Goal: Transaction & Acquisition: Book appointment/travel/reservation

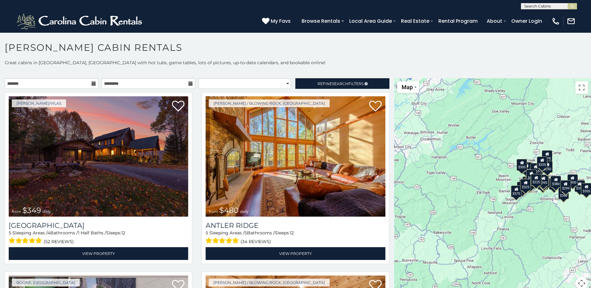
click at [92, 85] on icon at bounding box center [94, 83] width 4 height 4
click at [93, 82] on icon at bounding box center [94, 83] width 4 height 4
click at [59, 84] on input "text" at bounding box center [52, 83] width 94 height 11
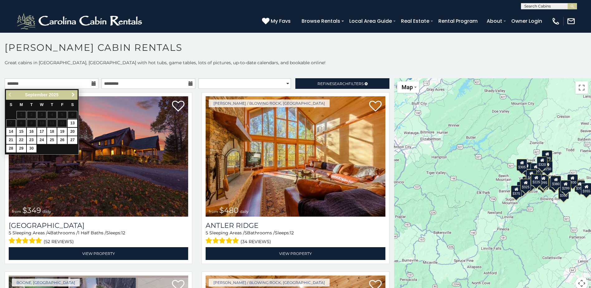
click at [71, 96] on span "Next" at bounding box center [73, 94] width 5 height 5
click at [55, 123] on link "9" at bounding box center [52, 123] width 10 height 8
type input "**********"
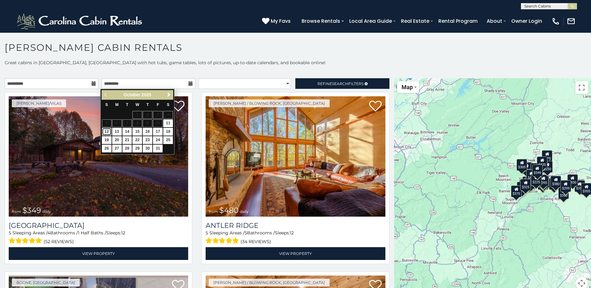
click at [108, 133] on link "12" at bounding box center [107, 132] width 10 height 8
type input "**********"
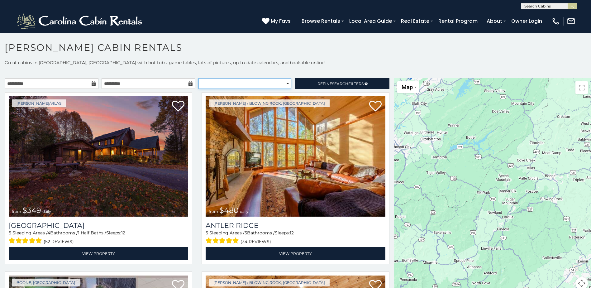
click at [284, 84] on select "**********" at bounding box center [245, 83] width 93 height 11
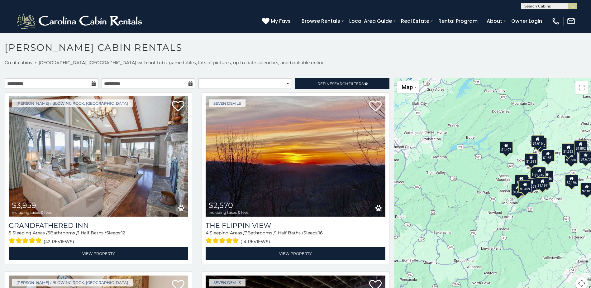
drag, startPoint x: 252, startPoint y: 74, endPoint x: 271, endPoint y: 76, distance: 19.4
click at [252, 74] on p at bounding box center [295, 72] width 591 height 6
click at [334, 84] on span "Search" at bounding box center [340, 83] width 16 height 5
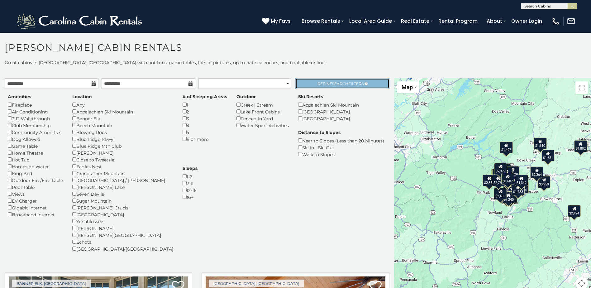
click at [337, 86] on link "Refine Search Filters" at bounding box center [342, 83] width 94 height 11
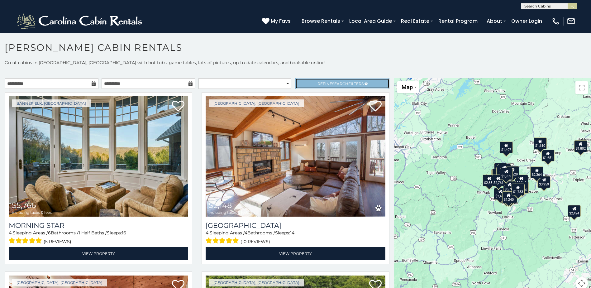
click at [306, 81] on link "Refine Search Filters" at bounding box center [342, 83] width 94 height 11
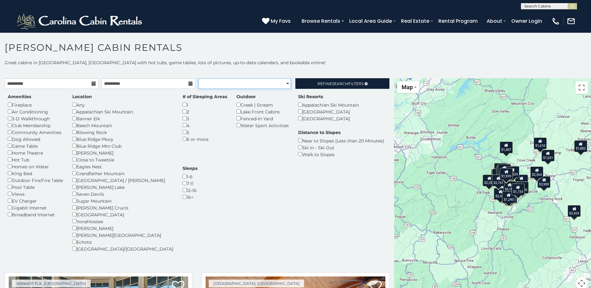
click at [280, 80] on select "**********" at bounding box center [245, 83] width 93 height 11
click at [266, 82] on select "**********" at bounding box center [245, 83] width 93 height 11
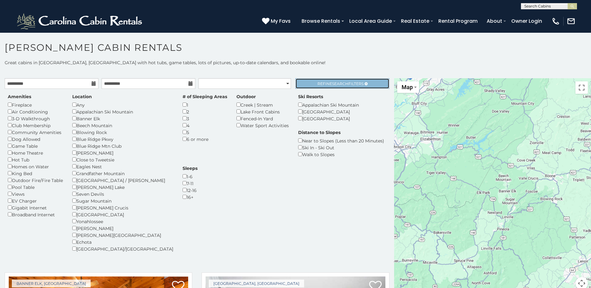
click at [314, 78] on link "Refine Search Filters" at bounding box center [342, 83] width 94 height 11
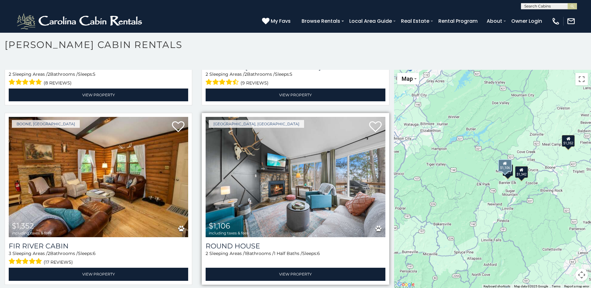
scroll to position [3, 0]
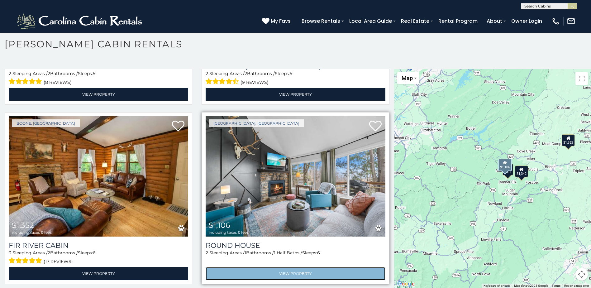
click at [294, 274] on link "View Property" at bounding box center [296, 273] width 180 height 13
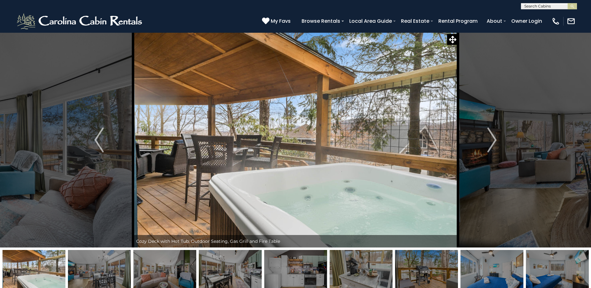
click at [489, 135] on img "Next" at bounding box center [491, 139] width 9 height 25
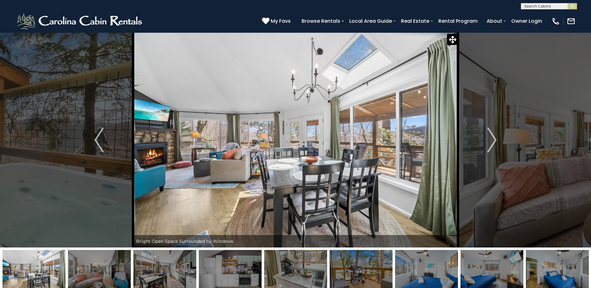
click at [489, 135] on img "Next" at bounding box center [491, 139] width 9 height 25
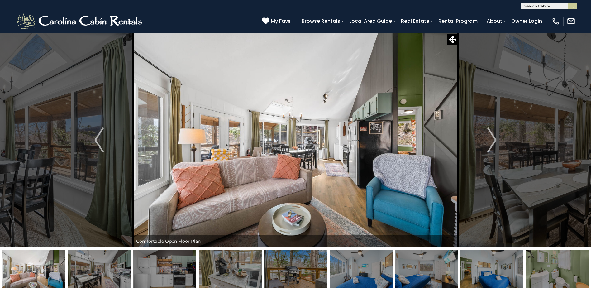
click at [489, 135] on img "Next" at bounding box center [491, 139] width 9 height 25
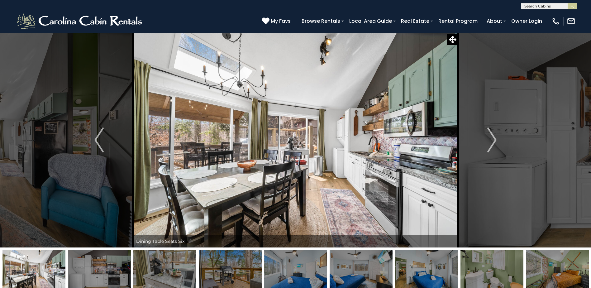
click at [489, 135] on img "Next" at bounding box center [491, 139] width 9 height 25
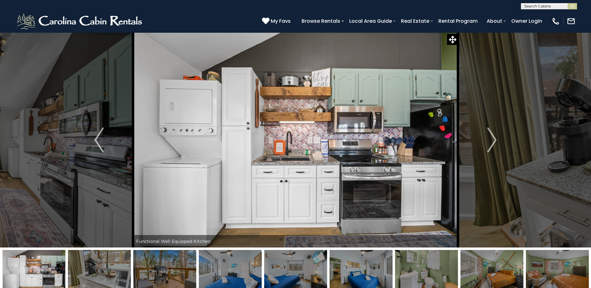
click at [489, 135] on img "Next" at bounding box center [491, 139] width 9 height 25
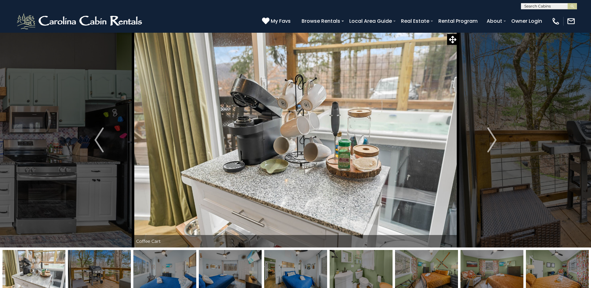
click at [489, 135] on img "Next" at bounding box center [491, 139] width 9 height 25
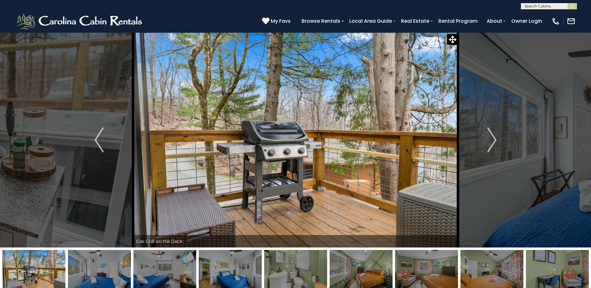
click at [489, 135] on img "Next" at bounding box center [491, 139] width 9 height 25
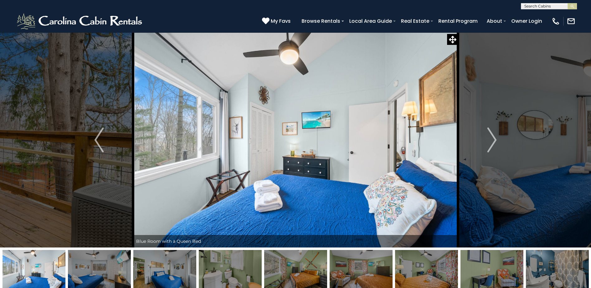
click at [489, 135] on img "Next" at bounding box center [491, 139] width 9 height 25
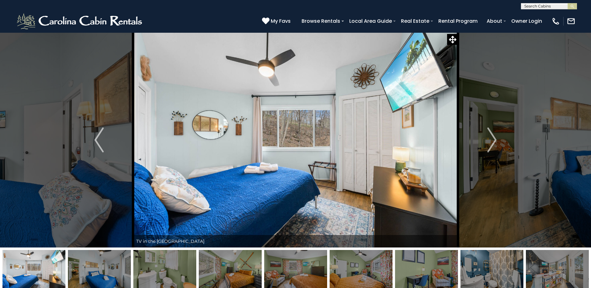
click at [489, 135] on img "Next" at bounding box center [491, 139] width 9 height 25
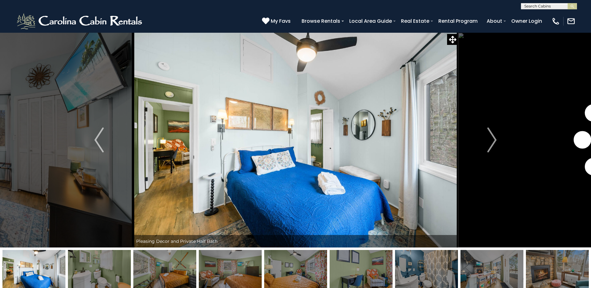
click at [489, 135] on img "Next" at bounding box center [491, 139] width 9 height 25
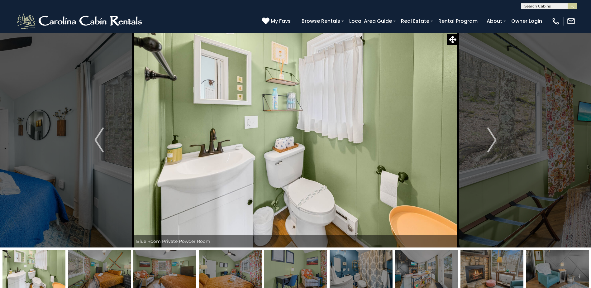
click at [489, 135] on img "Next" at bounding box center [491, 139] width 9 height 25
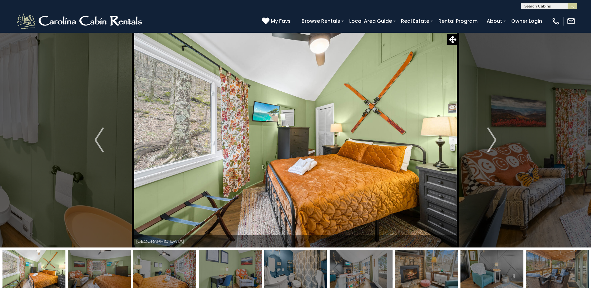
click at [489, 135] on img "Next" at bounding box center [491, 139] width 9 height 25
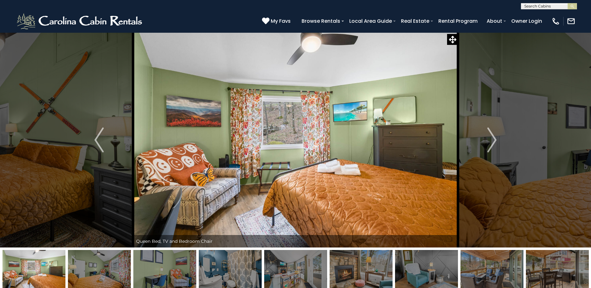
click at [489, 135] on img "Next" at bounding box center [491, 139] width 9 height 25
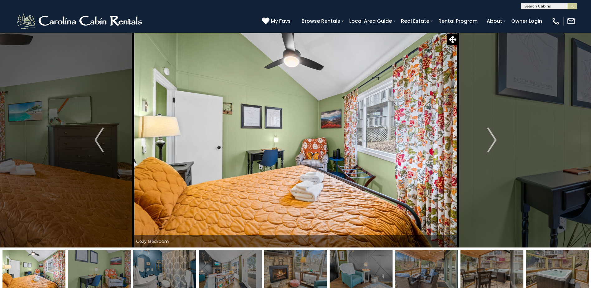
click at [489, 135] on img "Next" at bounding box center [491, 139] width 9 height 25
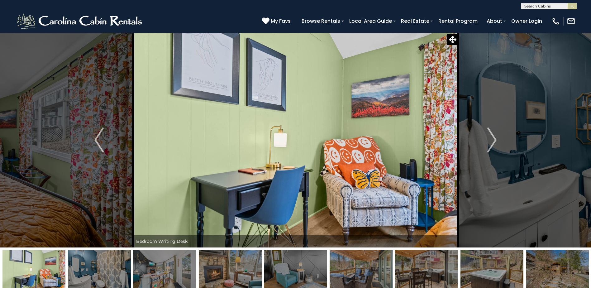
click at [489, 135] on img "Next" at bounding box center [491, 139] width 9 height 25
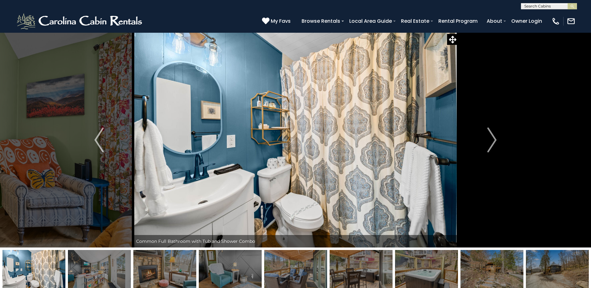
click at [489, 135] on img "Next" at bounding box center [491, 139] width 9 height 25
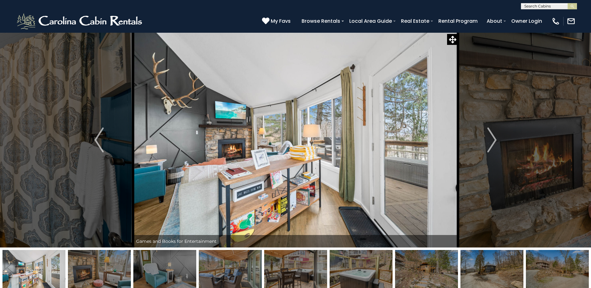
click at [489, 135] on img "Next" at bounding box center [491, 139] width 9 height 25
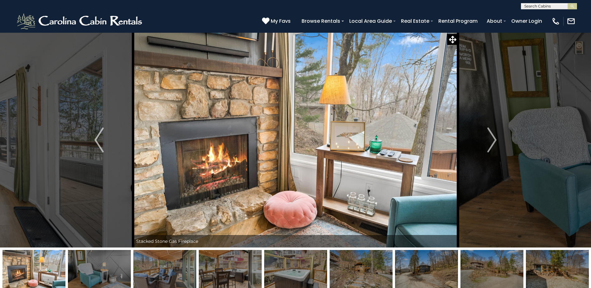
click at [489, 135] on img "Next" at bounding box center [491, 139] width 9 height 25
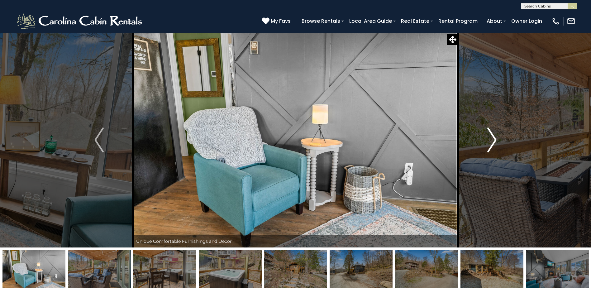
click at [476, 50] on button "Next" at bounding box center [492, 139] width 68 height 215
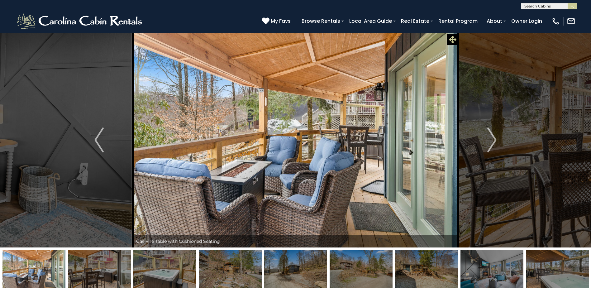
click at [452, 38] on icon at bounding box center [452, 39] width 7 height 7
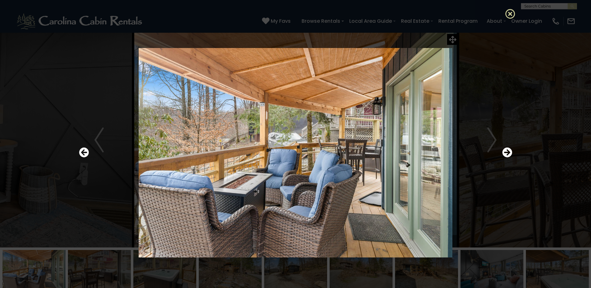
click at [508, 14] on icon at bounding box center [511, 14] width 10 height 10
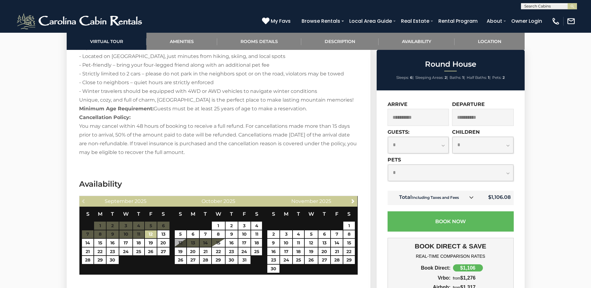
scroll to position [942, 0]
click at [439, 146] on select "**********" at bounding box center [418, 145] width 61 height 17
click at [429, 119] on input "**********" at bounding box center [419, 117] width 62 height 17
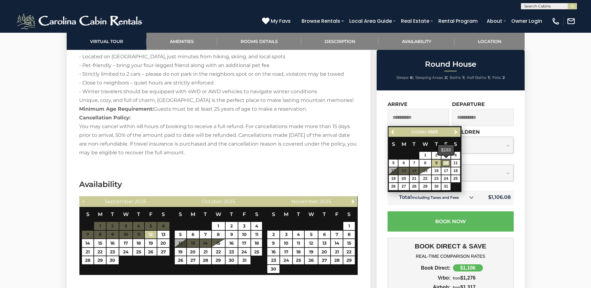
click at [448, 164] on link "10" at bounding box center [446, 163] width 9 height 7
type input "**********"
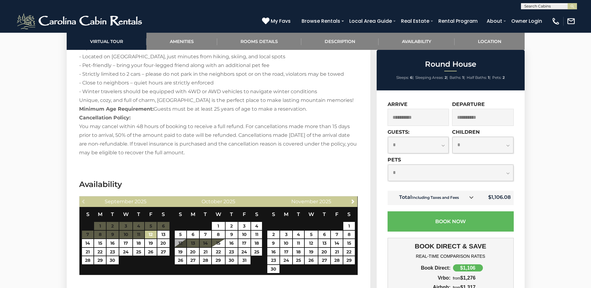
click at [437, 145] on select "**********" at bounding box center [418, 145] width 61 height 17
select select "*"
click at [388, 137] on select "**********" at bounding box center [418, 145] width 61 height 17
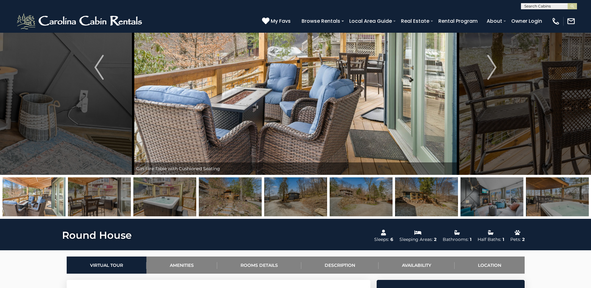
scroll to position [70, 0]
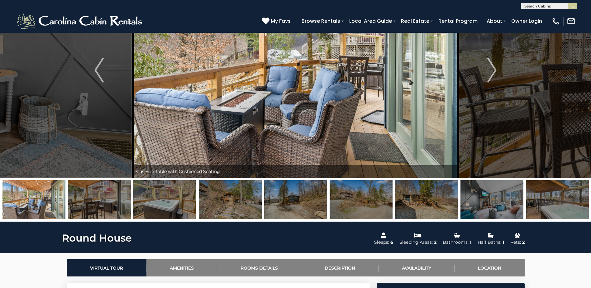
click at [481, 201] on img at bounding box center [492, 199] width 63 height 39
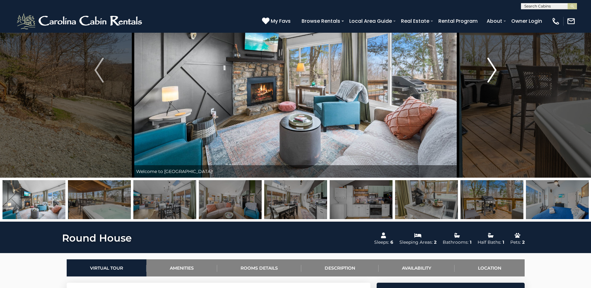
click at [496, 76] on img "Next" at bounding box center [491, 70] width 9 height 25
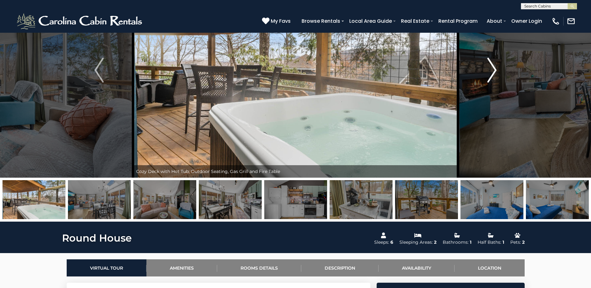
click at [496, 76] on img "Next" at bounding box center [491, 70] width 9 height 25
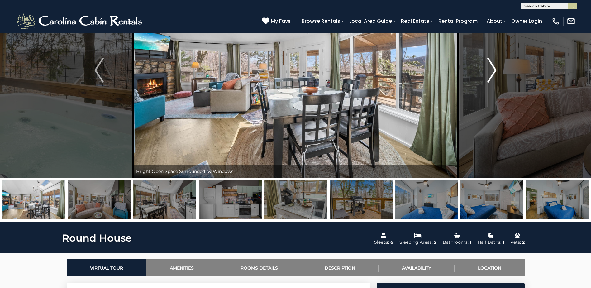
click at [496, 76] on img "Next" at bounding box center [491, 70] width 9 height 25
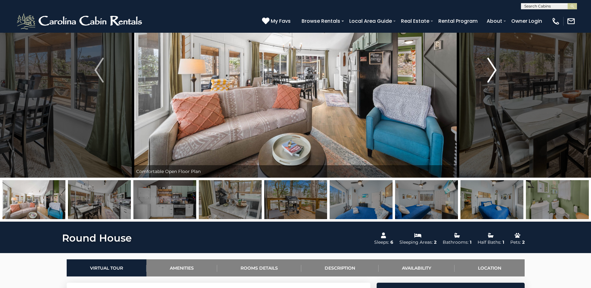
click at [496, 76] on img "Next" at bounding box center [491, 70] width 9 height 25
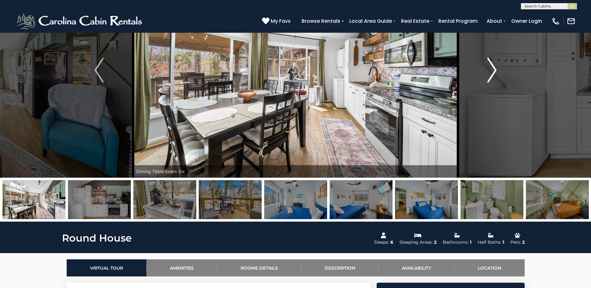
click at [496, 76] on img "Next" at bounding box center [491, 70] width 9 height 25
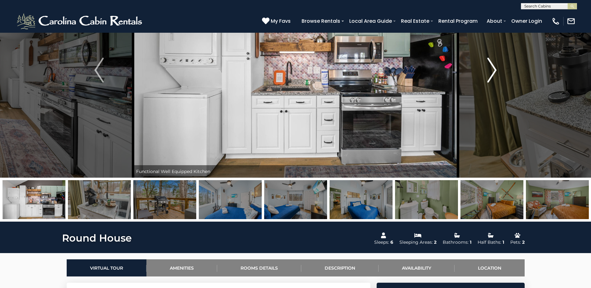
click at [496, 76] on img "Next" at bounding box center [491, 70] width 9 height 25
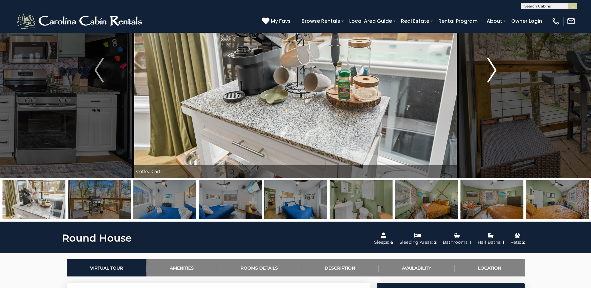
click at [496, 76] on img "Next" at bounding box center [491, 70] width 9 height 25
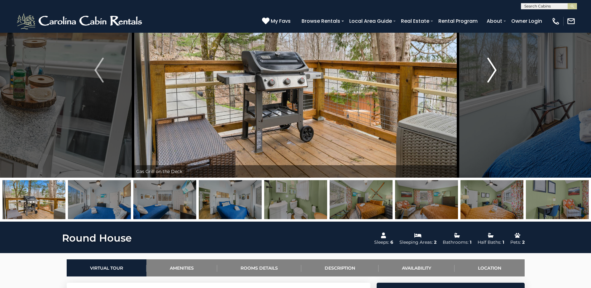
click at [496, 76] on img "Next" at bounding box center [491, 70] width 9 height 25
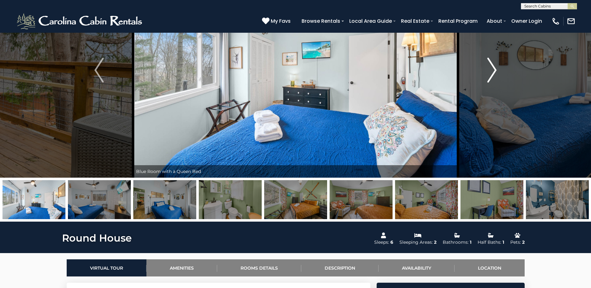
click at [496, 76] on img "Next" at bounding box center [491, 70] width 9 height 25
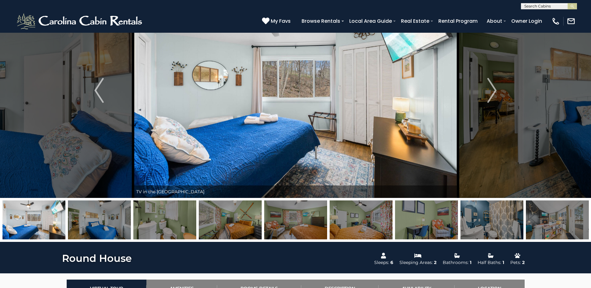
scroll to position [39, 0]
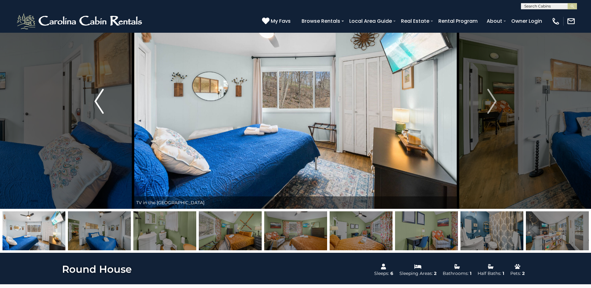
click at [93, 105] on button "Previous" at bounding box center [99, 101] width 68 height 215
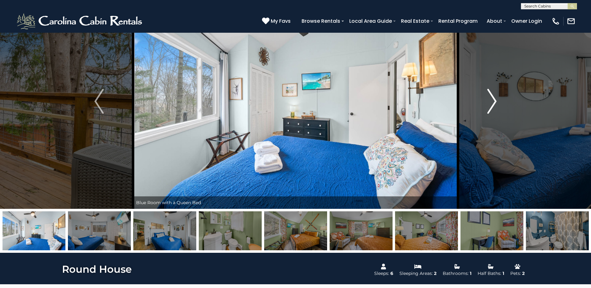
click at [502, 98] on button "Next" at bounding box center [492, 101] width 68 height 215
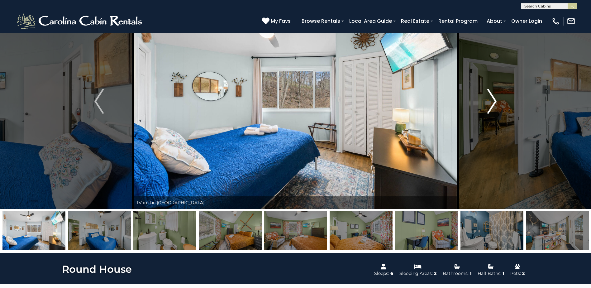
click at [496, 99] on img "Next" at bounding box center [491, 101] width 9 height 25
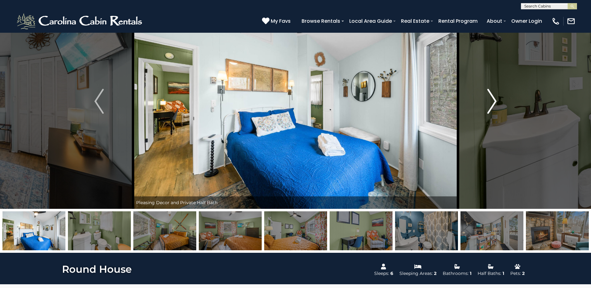
click at [496, 99] on img "Next" at bounding box center [491, 101] width 9 height 25
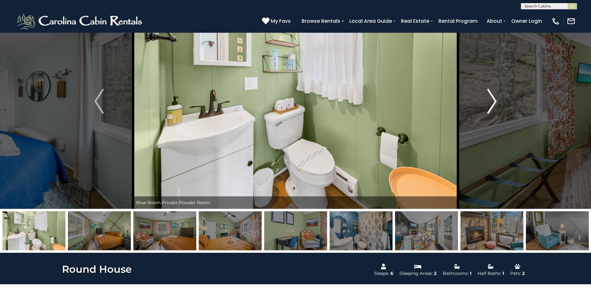
click at [496, 99] on img "Next" at bounding box center [491, 101] width 9 height 25
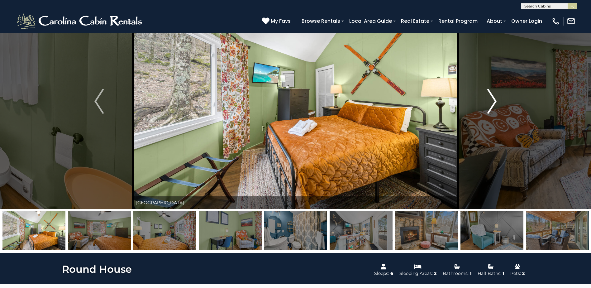
click at [496, 99] on img "Next" at bounding box center [491, 101] width 9 height 25
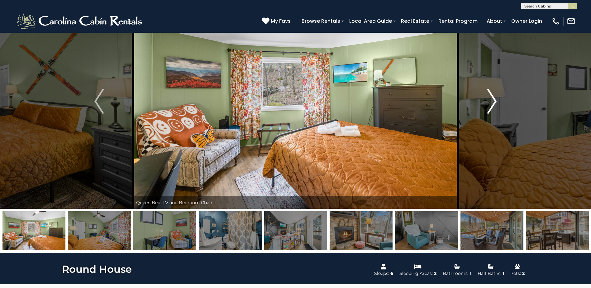
click at [496, 99] on img "Next" at bounding box center [491, 101] width 9 height 25
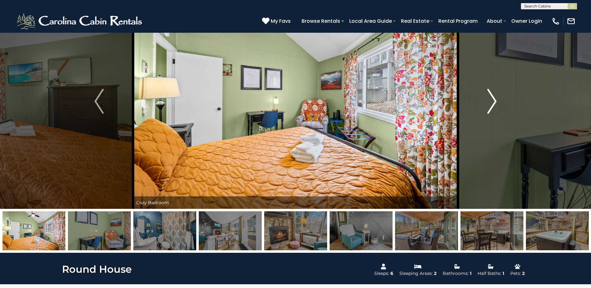
click at [496, 99] on img "Next" at bounding box center [491, 101] width 9 height 25
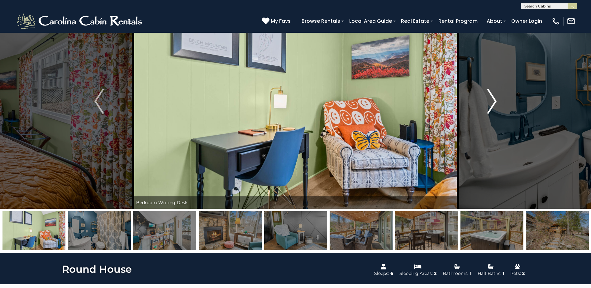
click at [496, 99] on img "Next" at bounding box center [491, 101] width 9 height 25
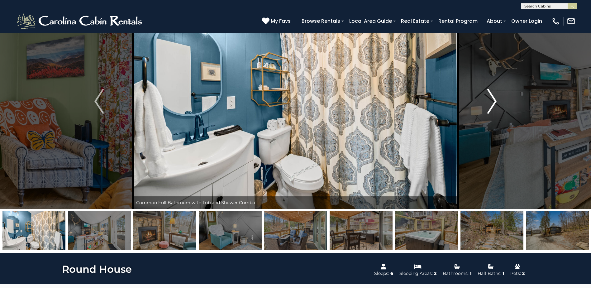
click at [496, 99] on img "Next" at bounding box center [491, 101] width 9 height 25
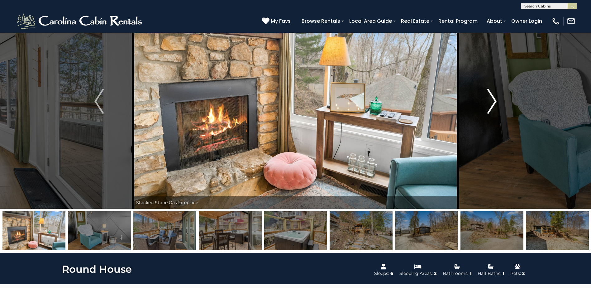
click at [499, 94] on button "Next" at bounding box center [492, 101] width 68 height 215
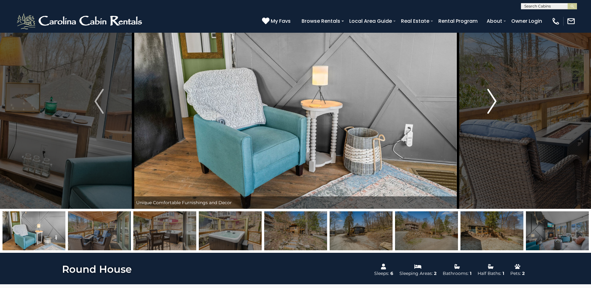
click at [500, 94] on button "Next" at bounding box center [492, 101] width 68 height 215
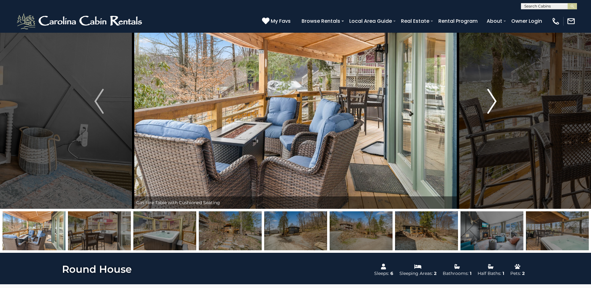
click at [496, 98] on img "Next" at bounding box center [491, 101] width 9 height 25
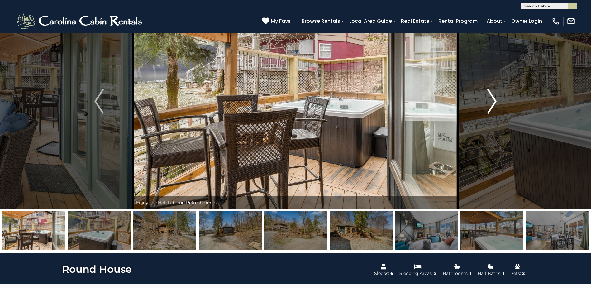
click at [496, 98] on img "Next" at bounding box center [491, 101] width 9 height 25
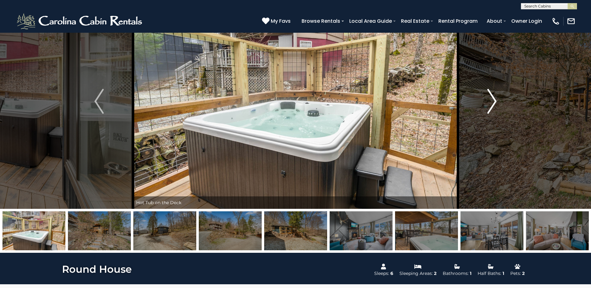
click at [496, 98] on img "Next" at bounding box center [491, 101] width 9 height 25
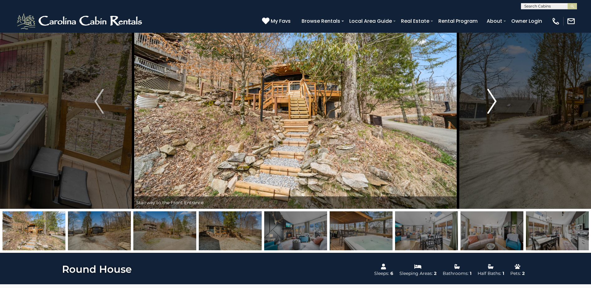
click at [496, 98] on img "Next" at bounding box center [491, 101] width 9 height 25
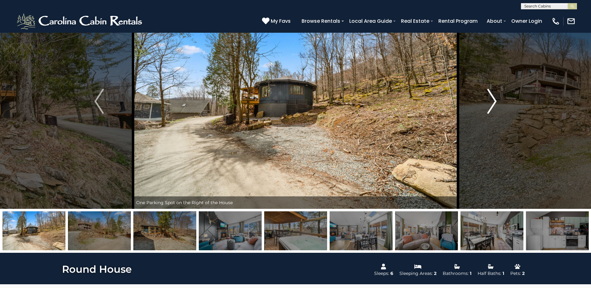
click at [496, 98] on img "Next" at bounding box center [491, 101] width 9 height 25
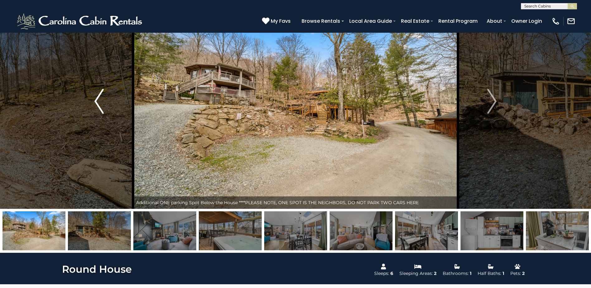
click at [103, 107] on img "Previous" at bounding box center [98, 101] width 9 height 25
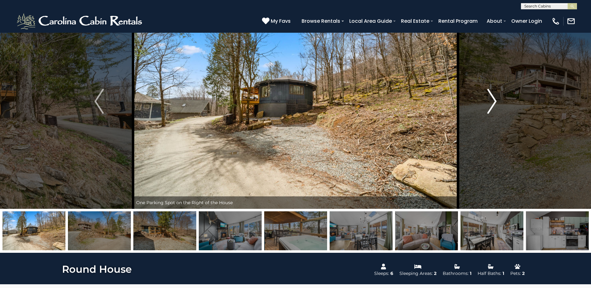
click at [484, 91] on button "Next" at bounding box center [492, 101] width 68 height 215
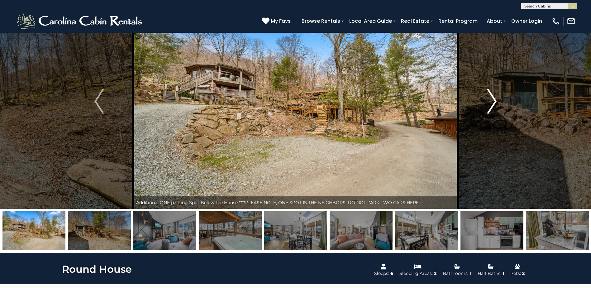
click at [484, 91] on button "Next" at bounding box center [492, 101] width 68 height 215
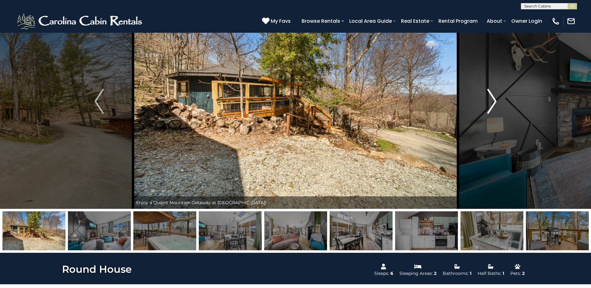
click at [484, 91] on button "Next" at bounding box center [492, 101] width 68 height 215
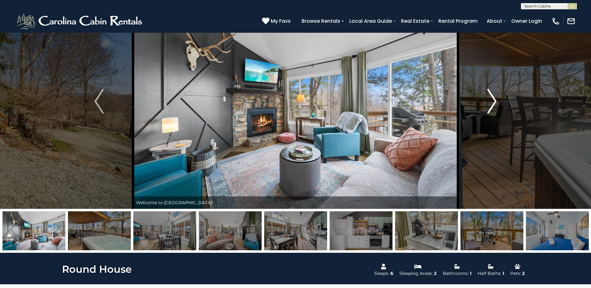
click at [484, 91] on button "Next" at bounding box center [492, 101] width 68 height 215
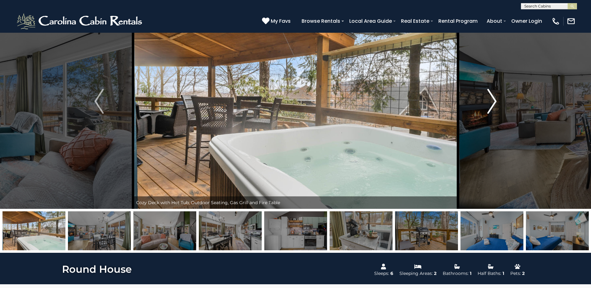
click at [484, 91] on button "Next" at bounding box center [492, 101] width 68 height 215
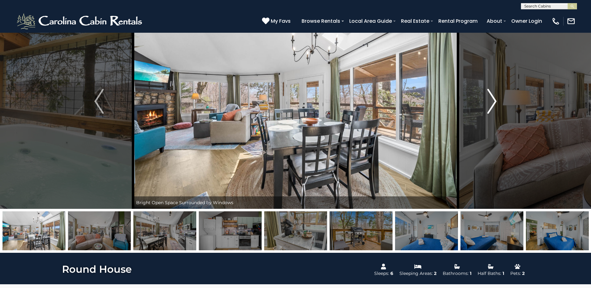
click at [484, 91] on button "Next" at bounding box center [492, 101] width 68 height 215
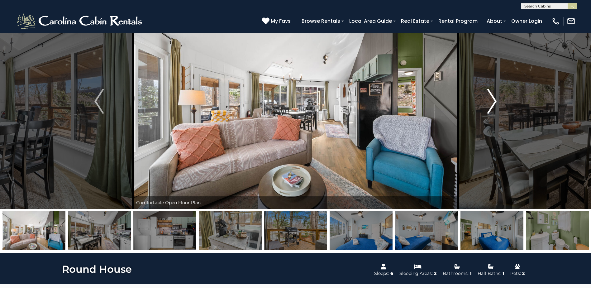
click at [484, 91] on button "Next" at bounding box center [492, 101] width 68 height 215
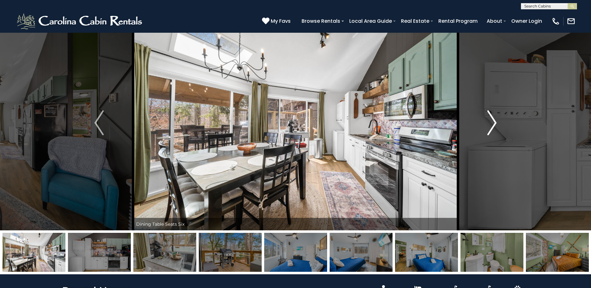
scroll to position [0, 0]
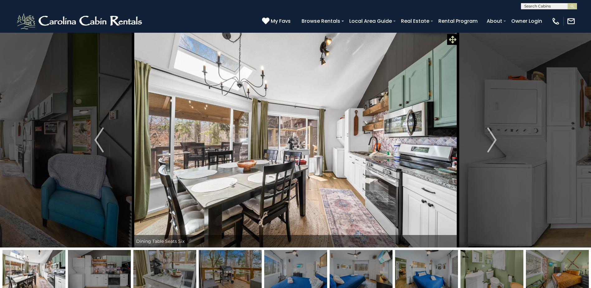
click at [450, 38] on icon at bounding box center [452, 39] width 7 height 7
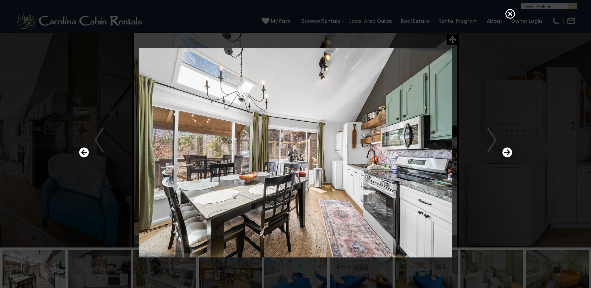
click at [502, 16] on div at bounding box center [295, 144] width 591 height 288
click at [513, 14] on icon at bounding box center [511, 14] width 10 height 10
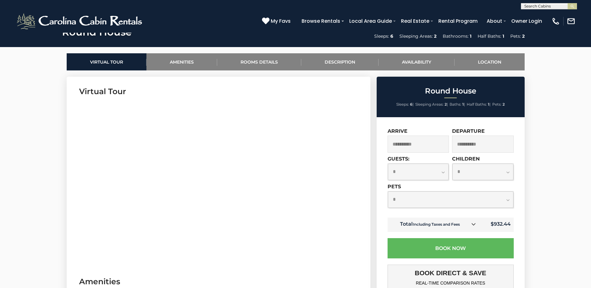
scroll to position [312, 0]
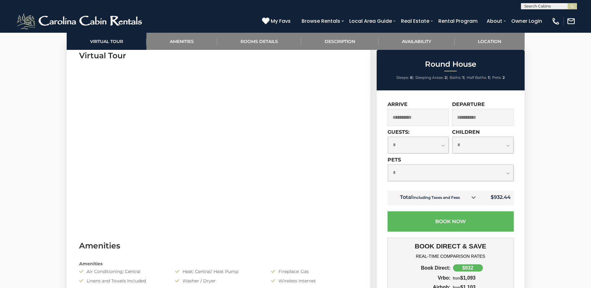
click at [424, 142] on select "**********" at bounding box center [418, 145] width 61 height 17
click at [520, 157] on div "**********" at bounding box center [451, 244] width 148 height 309
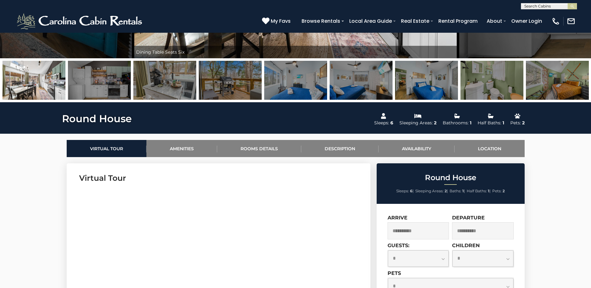
scroll to position [125, 0]
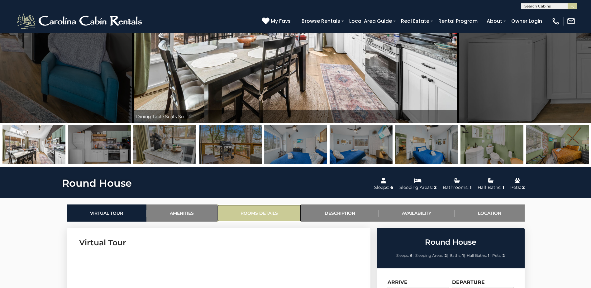
click at [255, 215] on link "Rooms Details" at bounding box center [259, 212] width 84 height 17
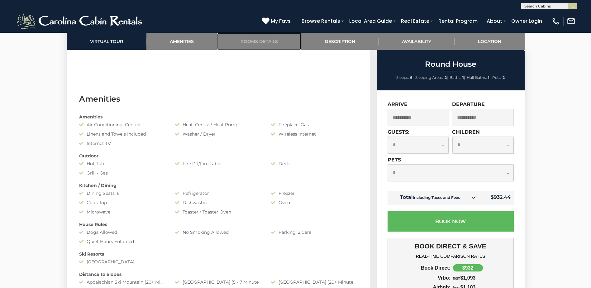
scroll to position [400, 0]
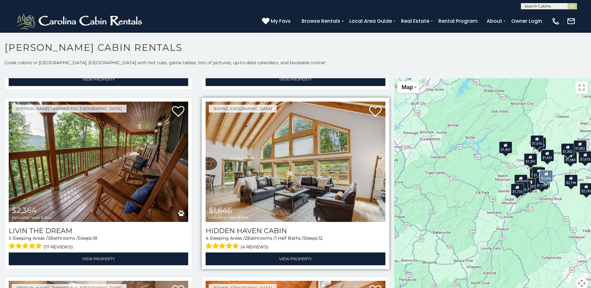
scroll to position [343, 0]
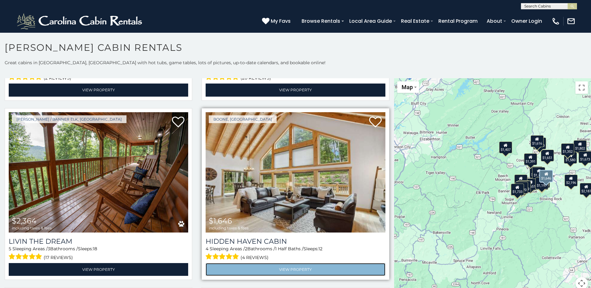
click at [320, 263] on link "View Property" at bounding box center [296, 269] width 180 height 13
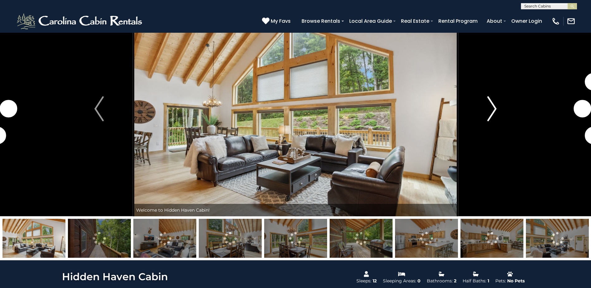
click at [496, 103] on img "Next" at bounding box center [491, 108] width 9 height 25
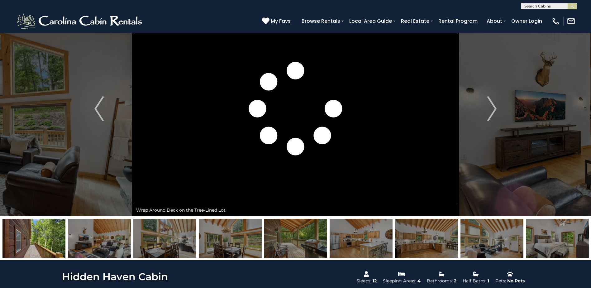
click at [106, 239] on img at bounding box center [99, 238] width 63 height 39
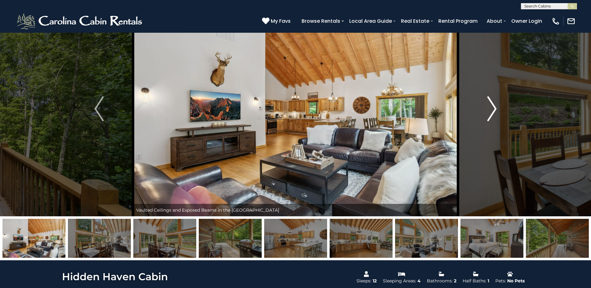
click at [480, 110] on button "Next" at bounding box center [492, 108] width 68 height 215
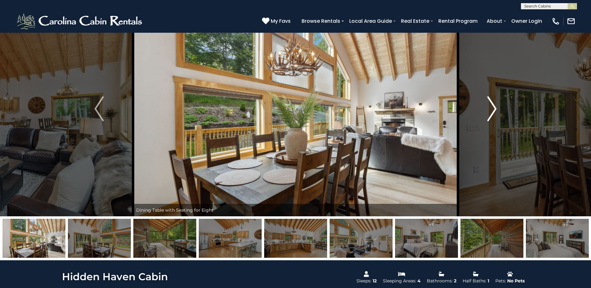
click at [480, 110] on button "Next" at bounding box center [492, 108] width 68 height 215
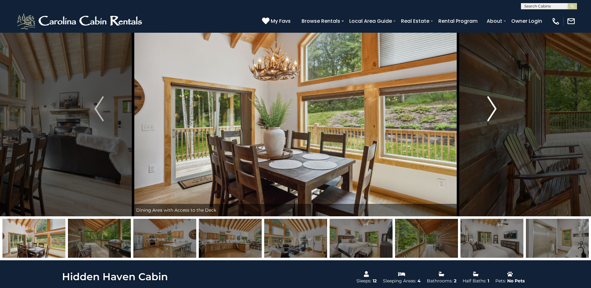
click at [480, 110] on button "Next" at bounding box center [492, 108] width 68 height 215
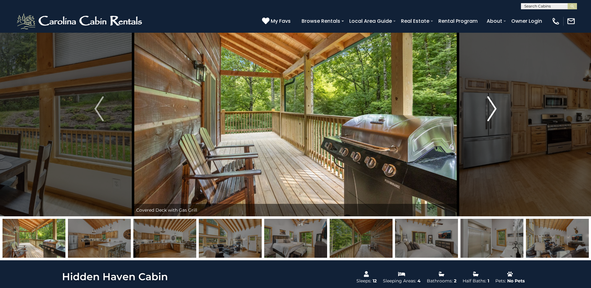
click at [480, 110] on button "Next" at bounding box center [492, 108] width 68 height 215
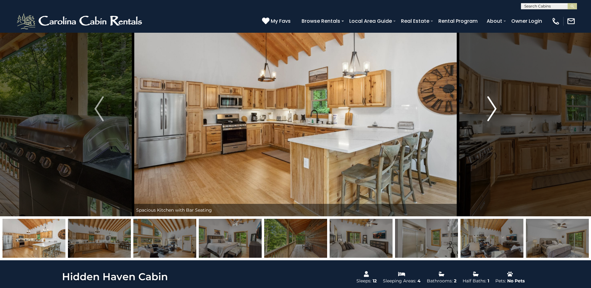
click at [480, 110] on button "Next" at bounding box center [492, 108] width 68 height 215
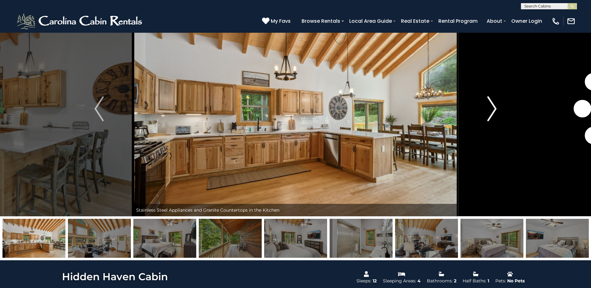
click at [480, 110] on button "Next" at bounding box center [492, 108] width 68 height 215
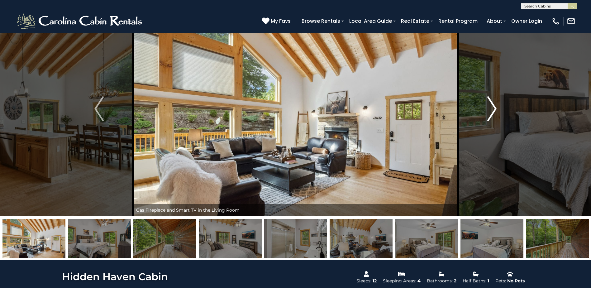
click at [480, 110] on button "Next" at bounding box center [492, 108] width 68 height 215
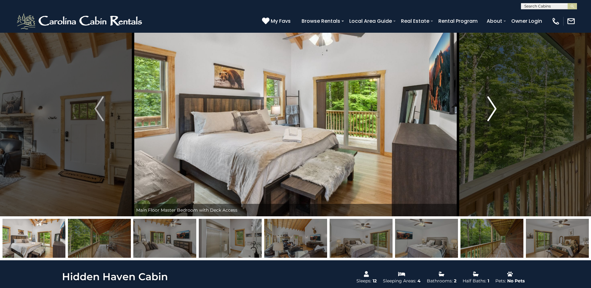
click at [480, 110] on button "Next" at bounding box center [492, 108] width 68 height 215
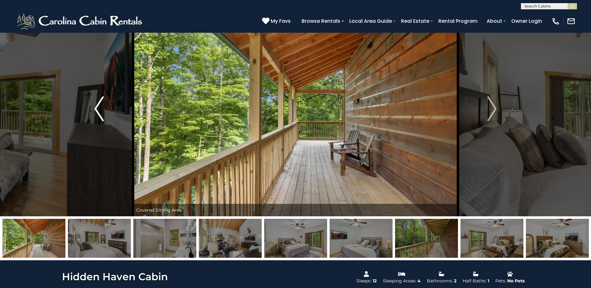
click at [101, 116] on img "Previous" at bounding box center [98, 108] width 9 height 25
click at [492, 95] on button "Next" at bounding box center [492, 108] width 68 height 215
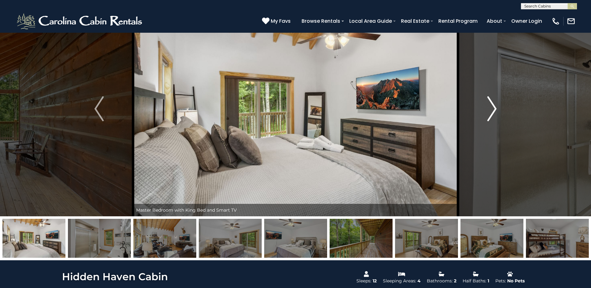
click at [489, 101] on img "Next" at bounding box center [491, 108] width 9 height 25
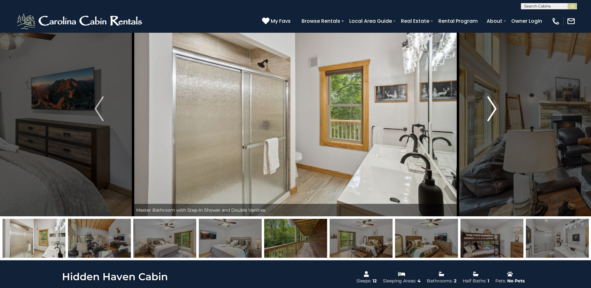
click at [489, 101] on img "Next" at bounding box center [491, 108] width 9 height 25
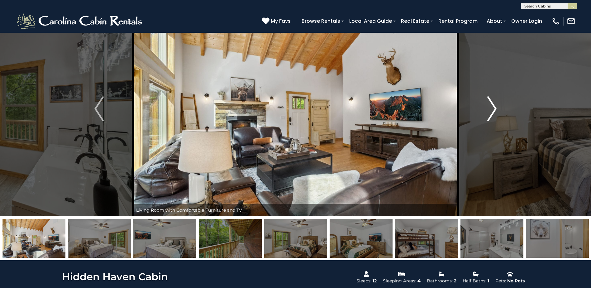
click at [489, 101] on img "Next" at bounding box center [491, 108] width 9 height 25
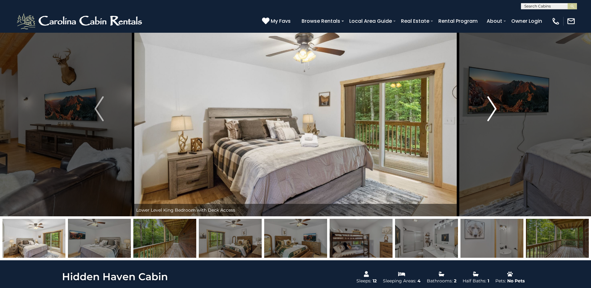
click at [489, 101] on img "Next" at bounding box center [491, 108] width 9 height 25
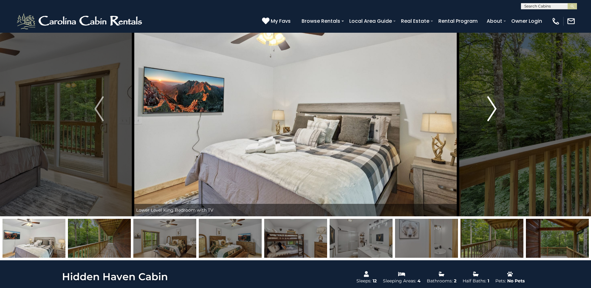
click at [489, 101] on img "Next" at bounding box center [491, 108] width 9 height 25
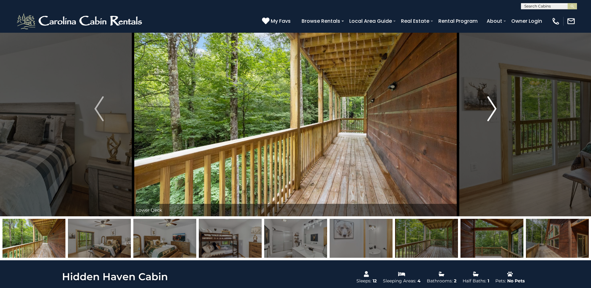
click at [489, 101] on img "Next" at bounding box center [491, 108] width 9 height 25
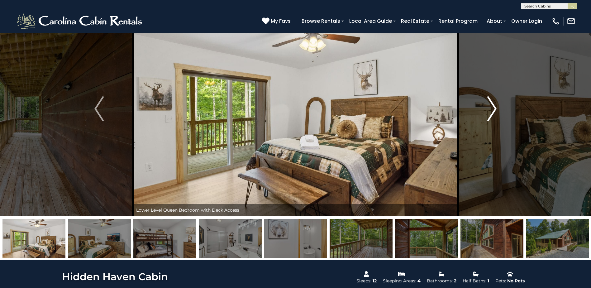
click at [489, 101] on img "Next" at bounding box center [491, 108] width 9 height 25
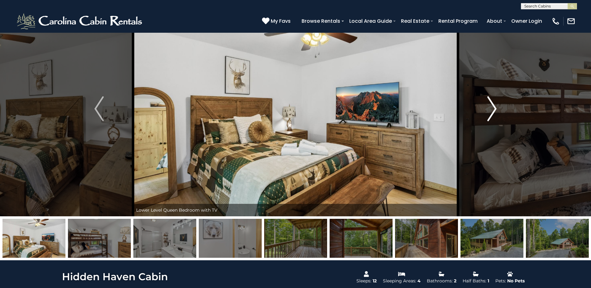
click at [489, 101] on img "Next" at bounding box center [491, 108] width 9 height 25
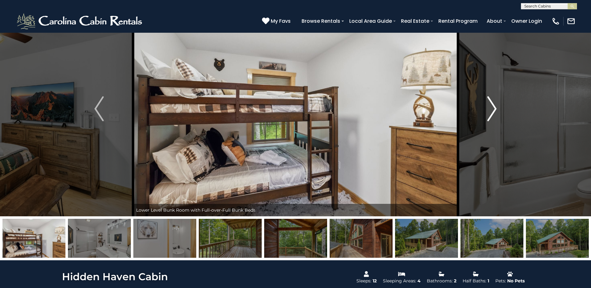
click at [489, 101] on img "Next" at bounding box center [491, 108] width 9 height 25
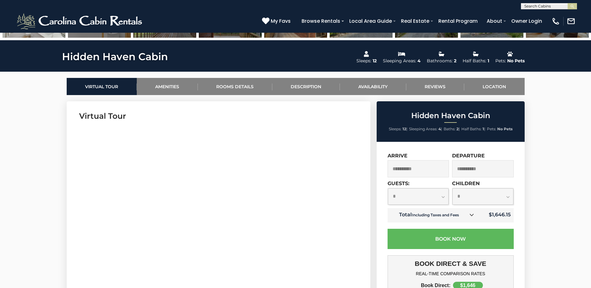
scroll to position [280, 0]
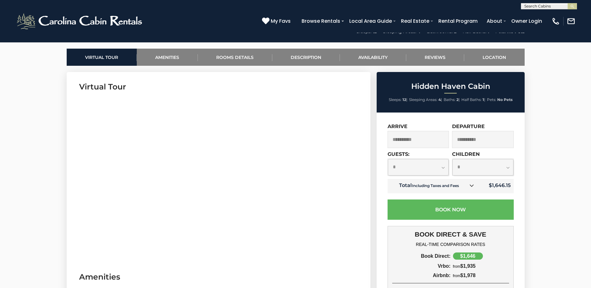
click at [441, 167] on select "**********" at bounding box center [418, 167] width 61 height 17
select select "*"
click at [388, 159] on select "**********" at bounding box center [418, 167] width 61 height 17
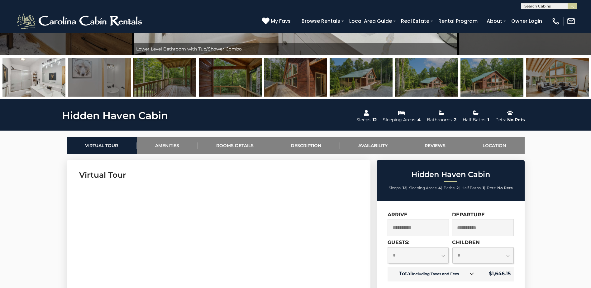
scroll to position [249, 0]
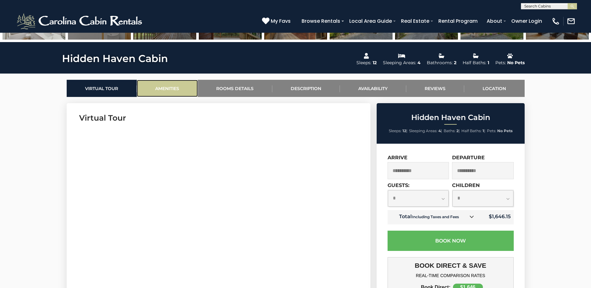
click at [182, 88] on link "Amenities" at bounding box center [167, 88] width 61 height 17
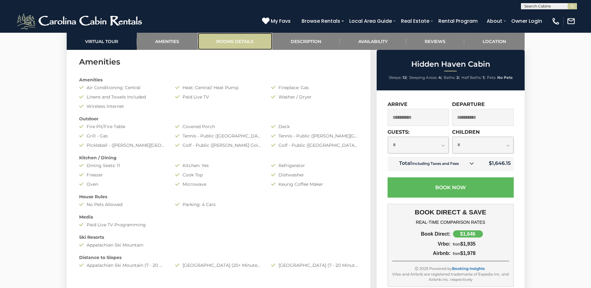
click at [217, 44] on link "Rooms Details" at bounding box center [235, 41] width 74 height 17
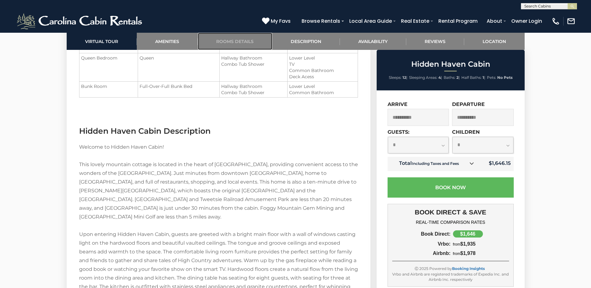
scroll to position [826, 0]
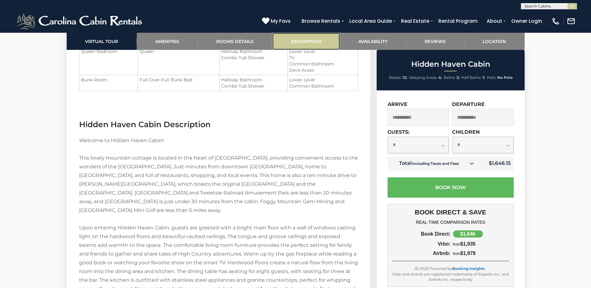
click at [320, 40] on link "Description" at bounding box center [306, 41] width 68 height 17
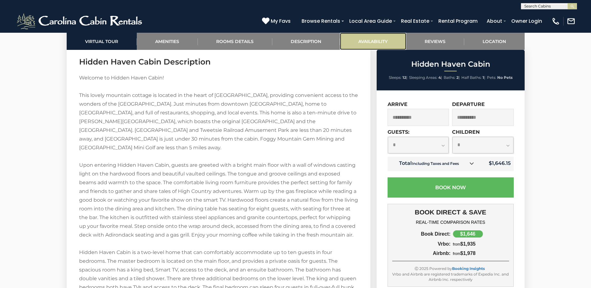
click at [373, 34] on link "Availability" at bounding box center [373, 41] width 66 height 17
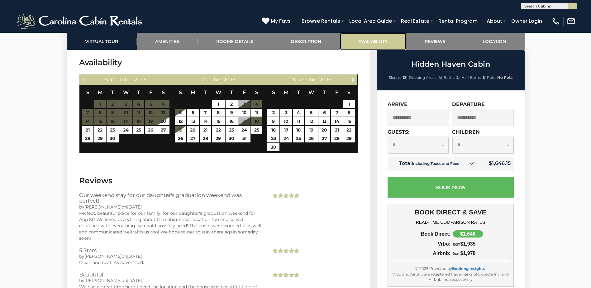
scroll to position [1346, 0]
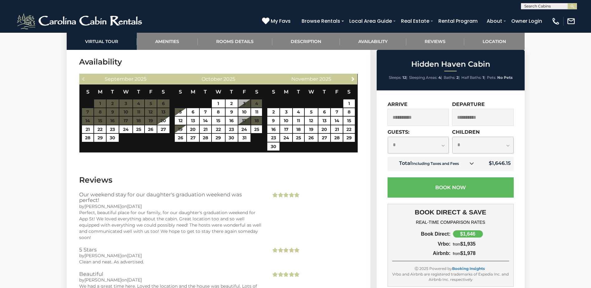
click at [421, 114] on input "**********" at bounding box center [419, 117] width 62 height 17
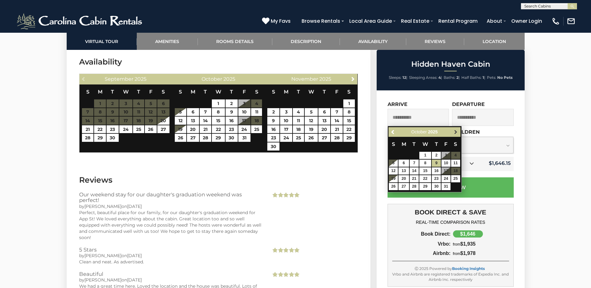
click at [455, 130] on span "Next" at bounding box center [455, 132] width 5 height 5
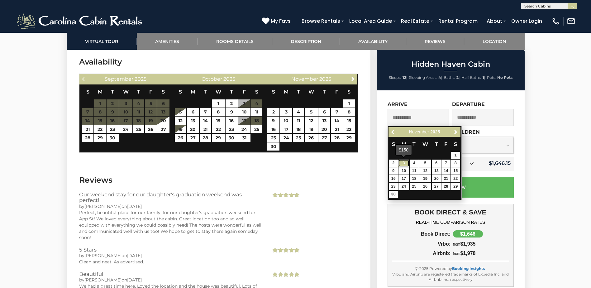
click at [405, 164] on link "3" at bounding box center [404, 163] width 11 height 7
type input "**********"
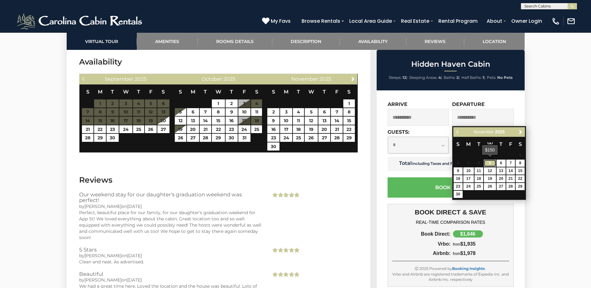
click at [491, 163] on link "5" at bounding box center [490, 163] width 12 height 7
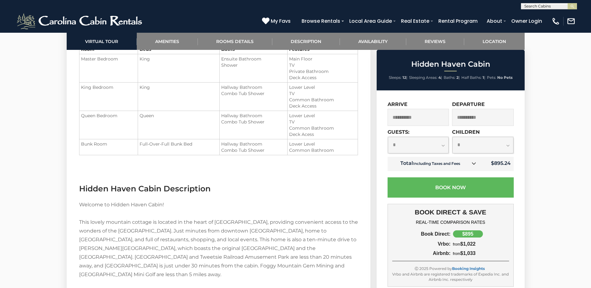
scroll to position [754, 0]
